Goal: Information Seeking & Learning: Learn about a topic

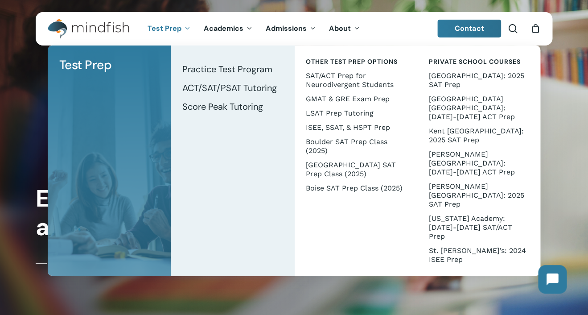
click at [171, 31] on span "Test Prep" at bounding box center [164, 28] width 34 height 9
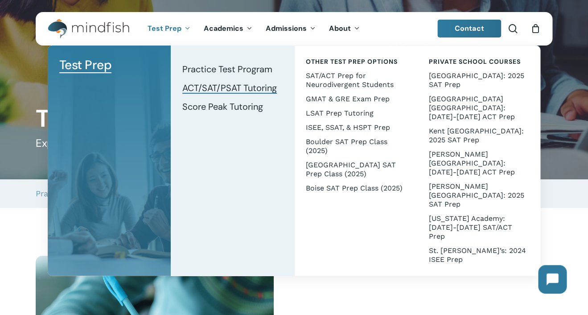
click at [201, 89] on span "ACT/SAT/PSAT Tutoring" at bounding box center [229, 88] width 94 height 12
